Goal: Information Seeking & Learning: Learn about a topic

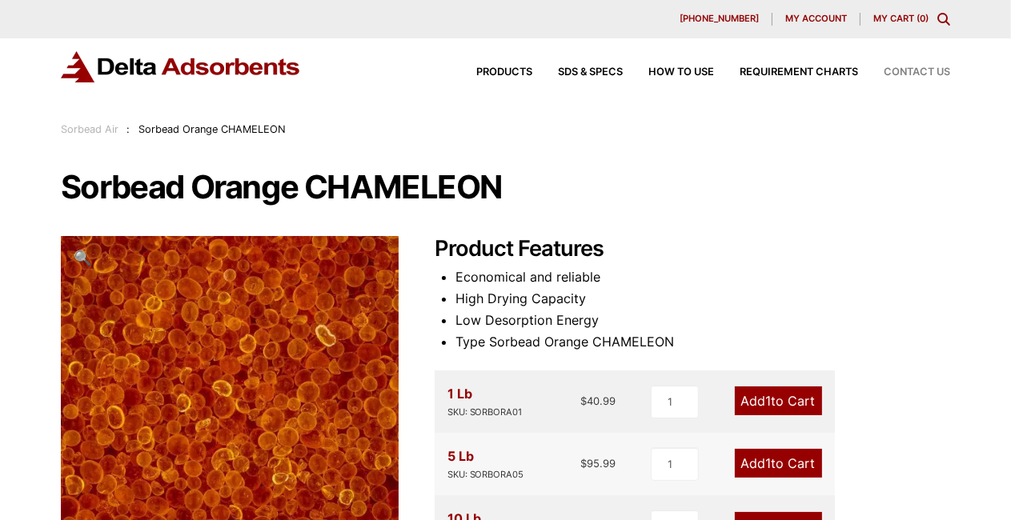
click at [909, 69] on span "Contact Us" at bounding box center [917, 72] width 66 height 10
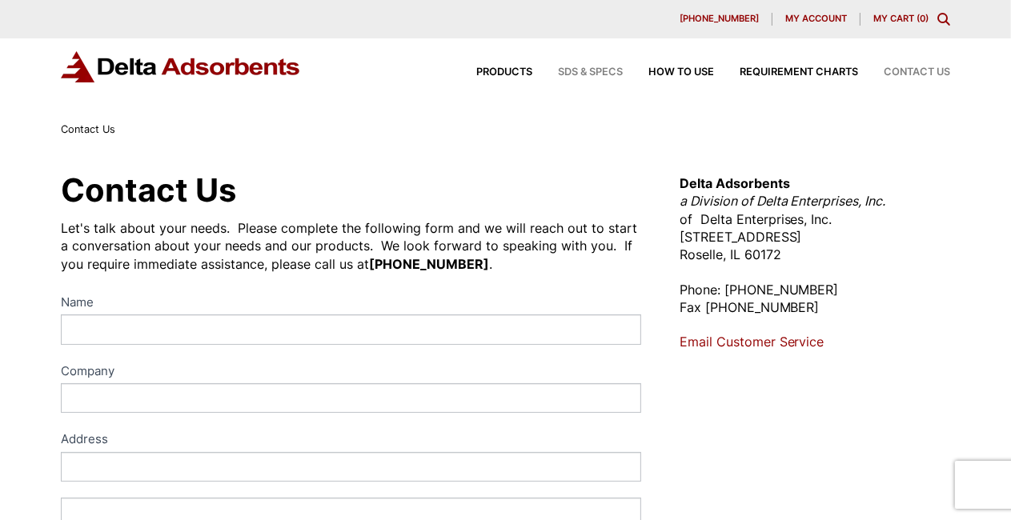
click at [568, 71] on span "SDS & SPECS" at bounding box center [590, 72] width 65 height 10
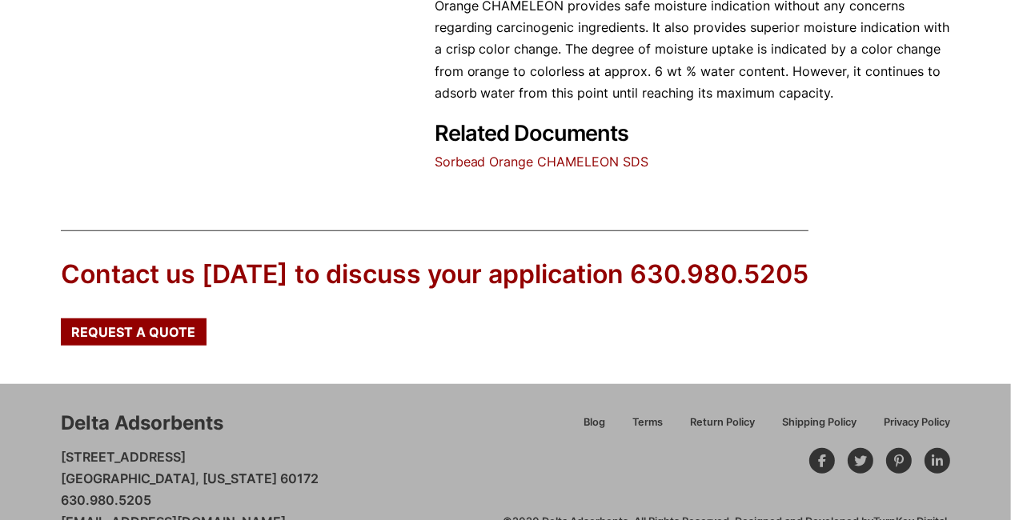
scroll to position [961, 0]
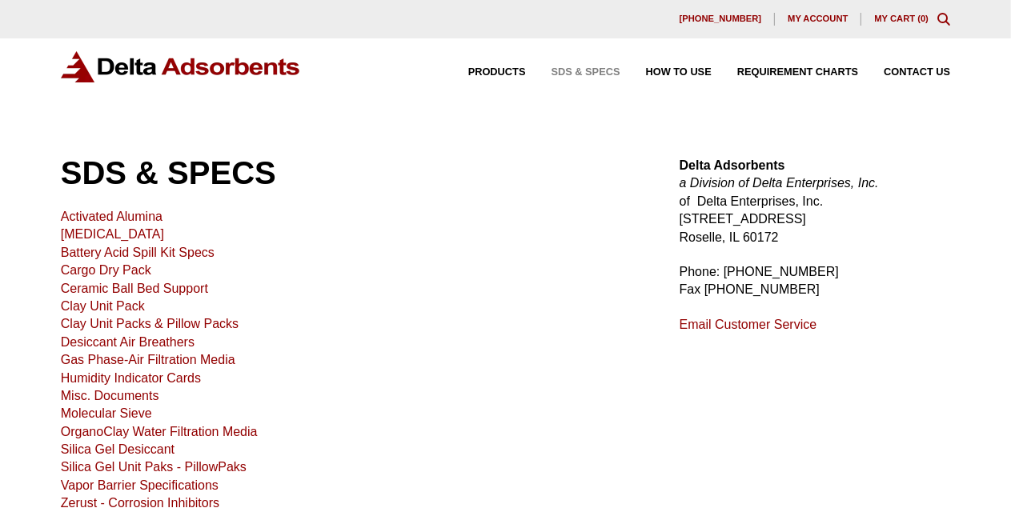
click at [516, 63] on div "Products SDS & SPECS How to Use Requirement Charts Contact Us" at bounding box center [696, 72] width 521 height 23
click at [509, 78] on div "Products SDS & SPECS How to Use Requirement Charts Contact Us" at bounding box center [696, 72] width 521 height 23
click at [507, 74] on span "Products" at bounding box center [497, 72] width 58 height 10
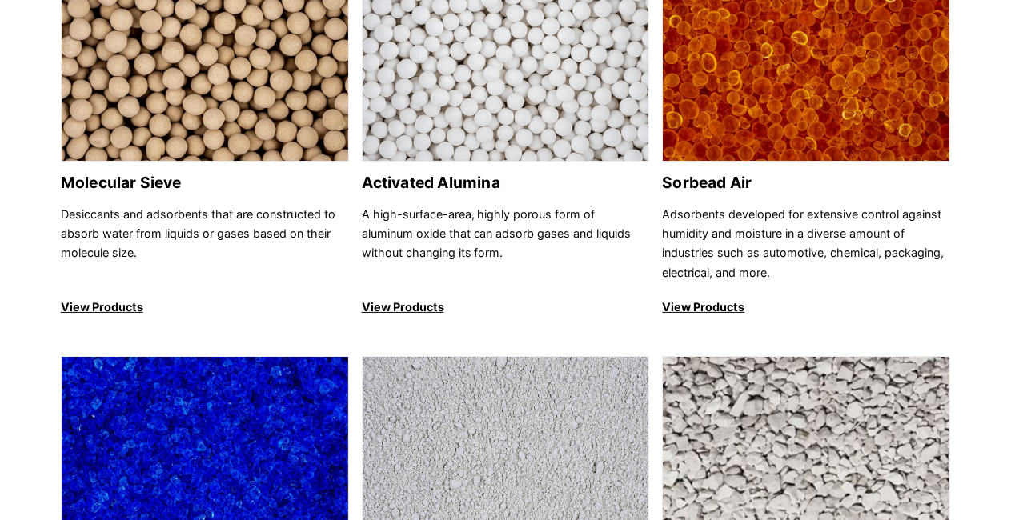
scroll to position [320, 0]
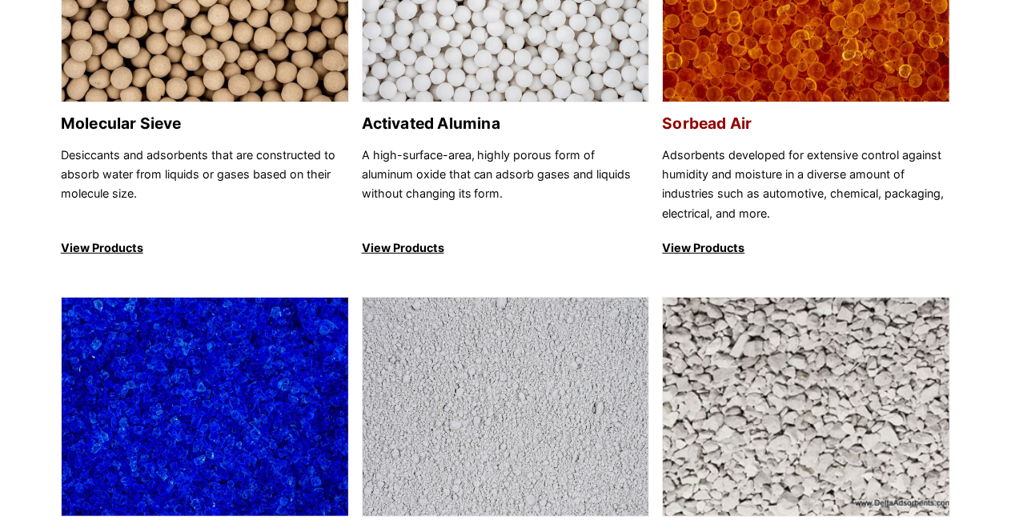
click at [778, 188] on p "Adsorbents developed for extensive control against humidity and moisture in a d…" at bounding box center [806, 185] width 288 height 78
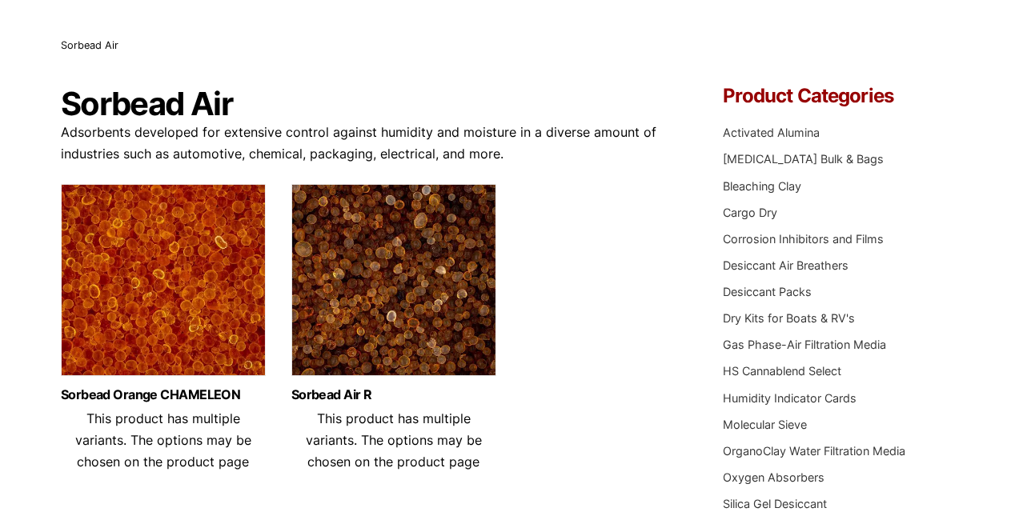
scroll to position [240, 0]
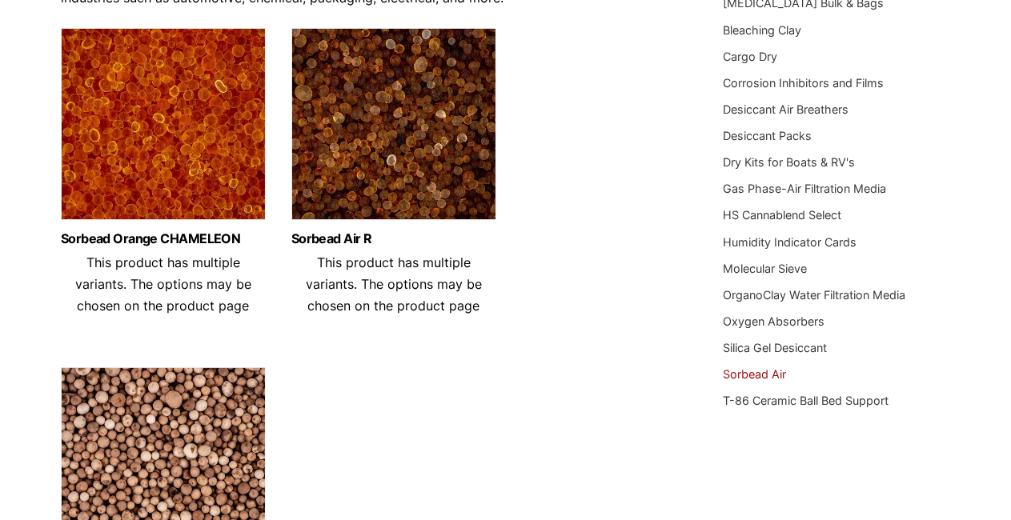
click at [207, 149] on img at bounding box center [163, 128] width 205 height 200
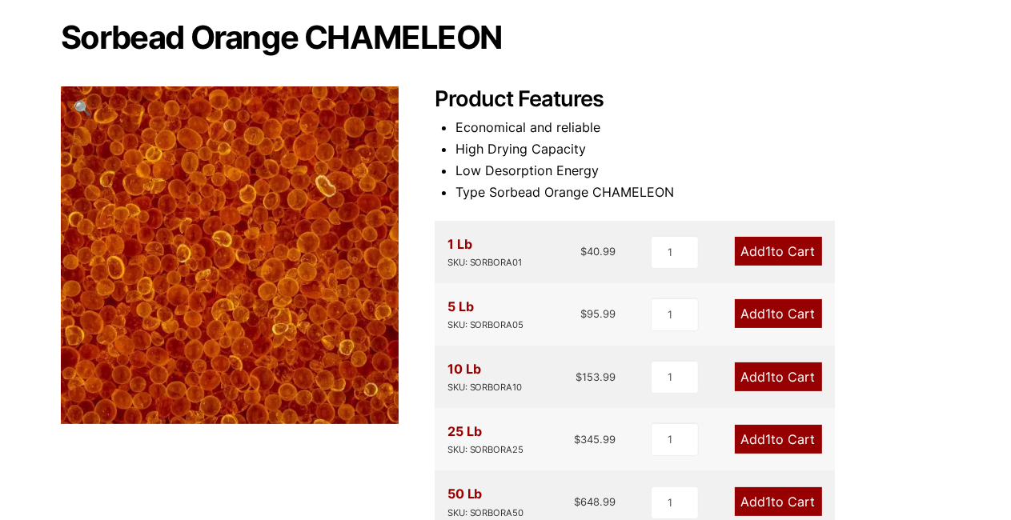
scroll to position [160, 0]
